Goal: Task Accomplishment & Management: Use online tool/utility

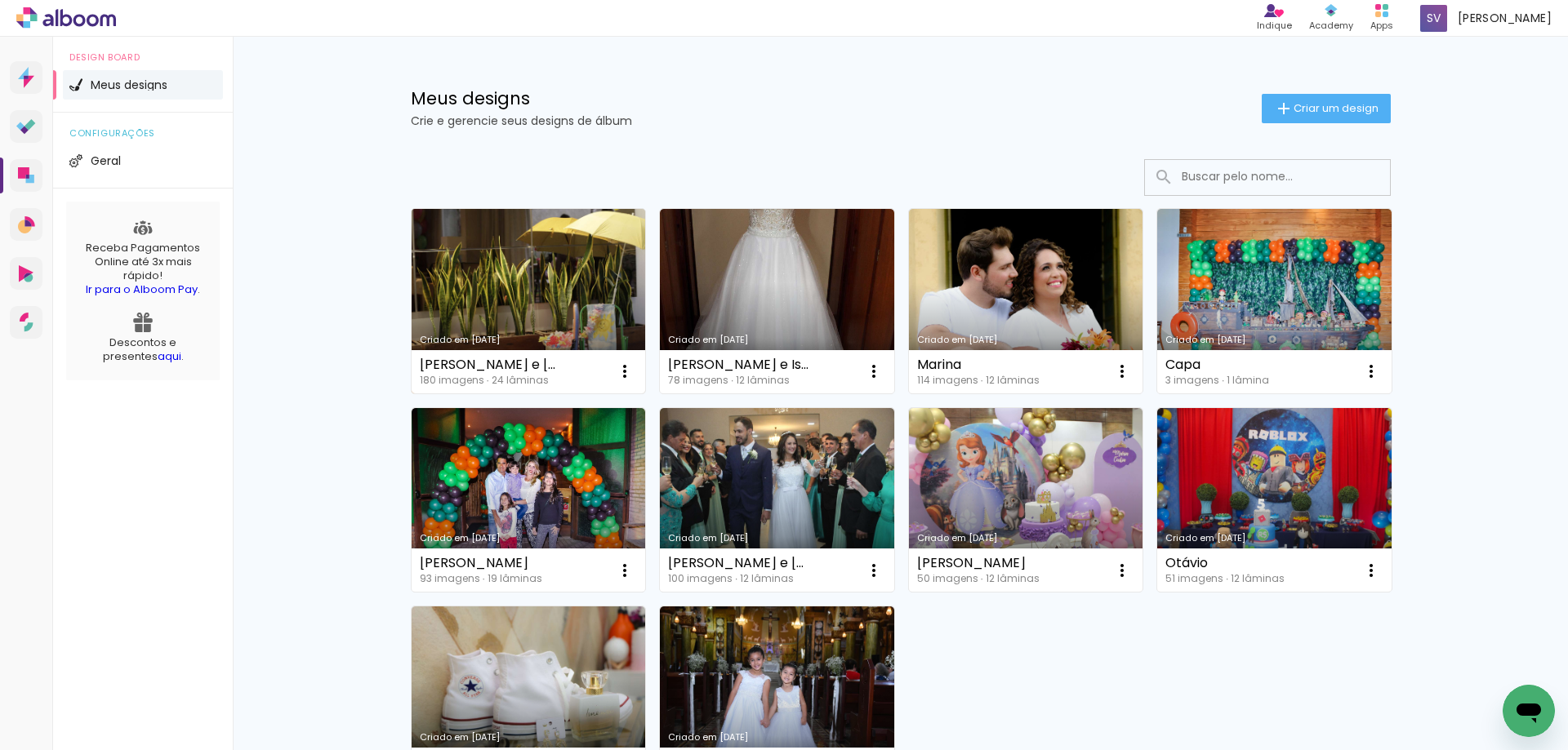
click at [558, 289] on link "Criado em [DATE]" at bounding box center [528, 301] width 234 height 185
